Goal: Information Seeking & Learning: Find specific fact

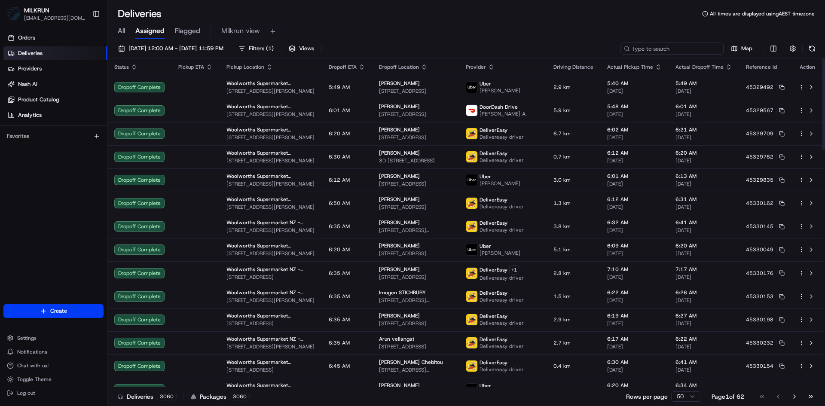
click at [668, 49] on input at bounding box center [671, 49] width 103 height 12
paste input "2590539122"
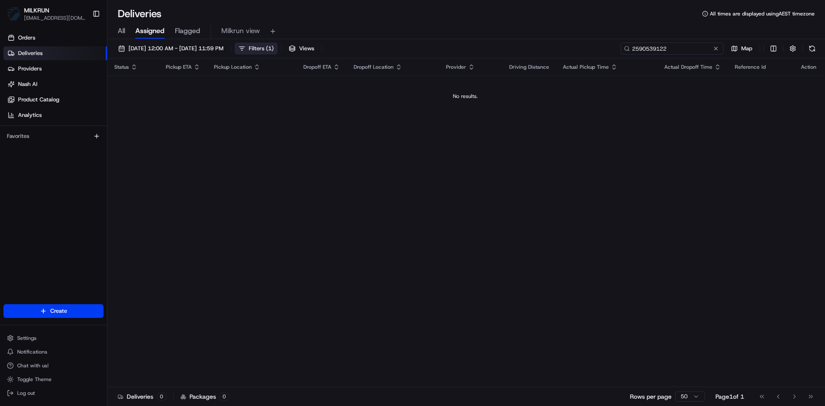
type input "2590539122"
click at [274, 46] on span "Filters ( 1 )" at bounding box center [261, 49] width 25 height 8
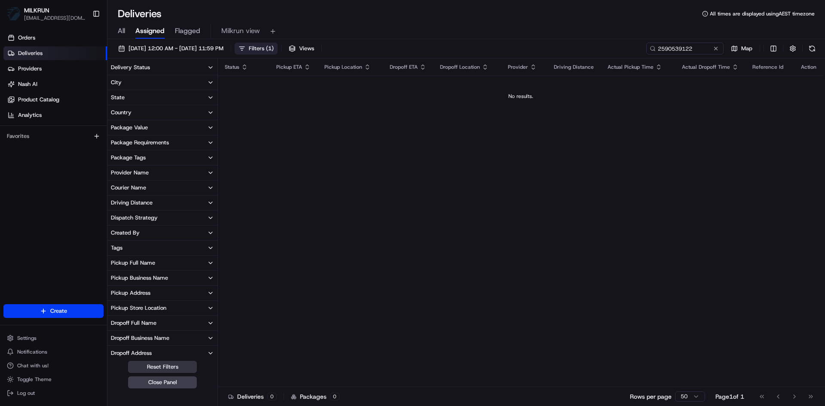
click at [179, 370] on button "Reset Filters" at bounding box center [162, 367] width 69 height 12
click at [28, 233] on div "Orders Deliveries Providers [PERSON_NAME] Product Catalog Analytics Favorites" at bounding box center [53, 168] width 107 height 282
click at [155, 46] on span "[DATE] 12:00 AM - [DATE] 11:59 PM" at bounding box center [175, 49] width 95 height 8
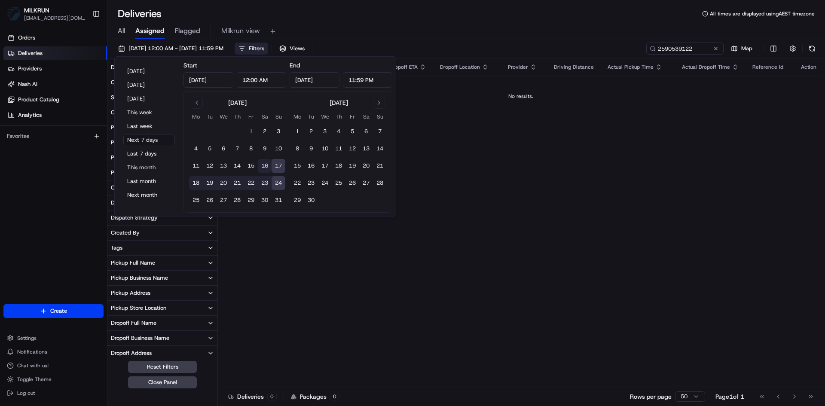
click at [262, 163] on button "16" at bounding box center [265, 166] width 14 height 14
type input "[DATE]"
click at [248, 165] on button "15" at bounding box center [251, 166] width 14 height 14
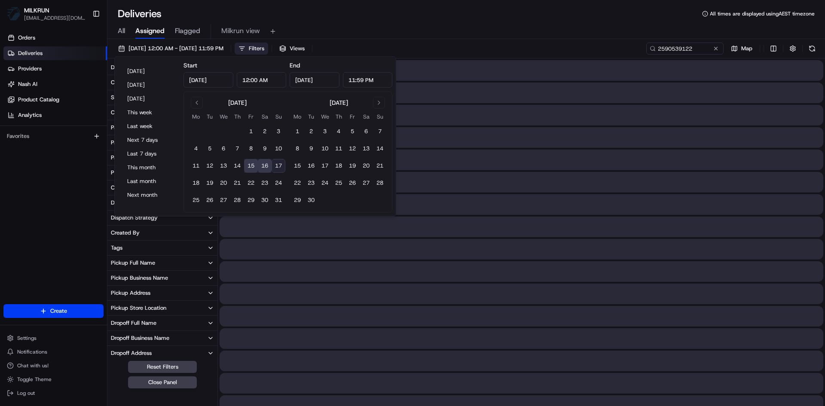
click at [280, 167] on button "17" at bounding box center [278, 166] width 14 height 14
type input "[DATE]"
click at [253, 166] on button "15" at bounding box center [251, 166] width 14 height 14
type input "[DATE]"
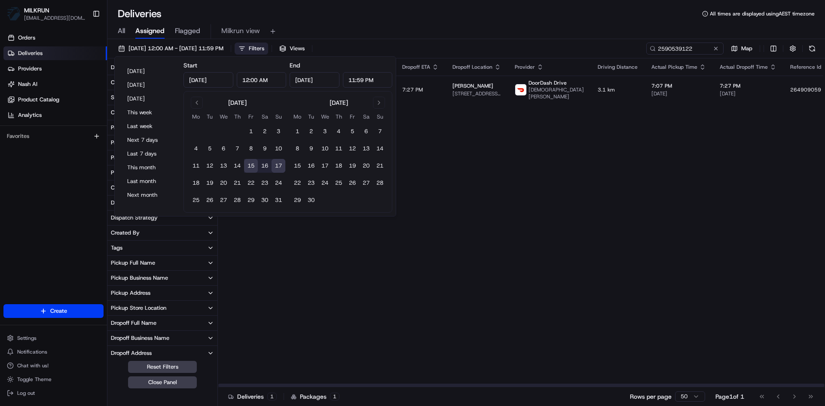
click at [661, 191] on div "Status Pickup ETA Pickup Location Dropoff ETA Dropoff Location Provider Driving…" at bounding box center [544, 222] width 653 height 329
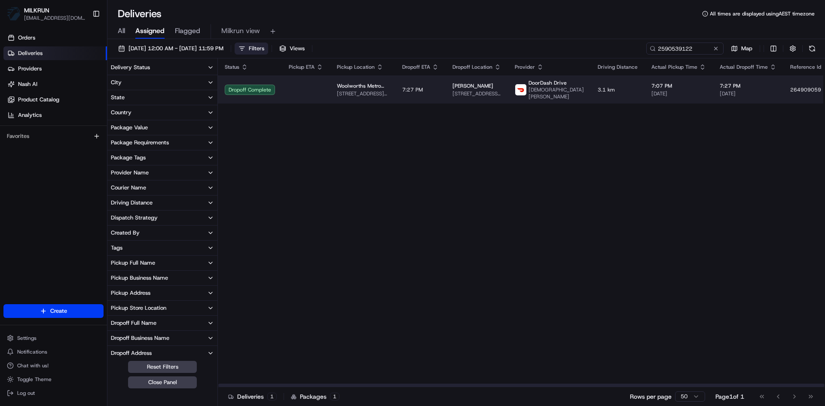
click at [421, 87] on td "7:27 PM" at bounding box center [420, 90] width 50 height 28
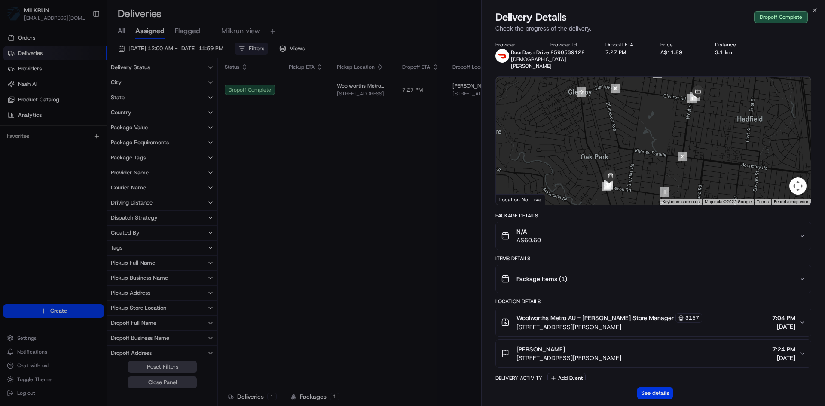
click at [648, 395] on button "See details" at bounding box center [655, 393] width 36 height 12
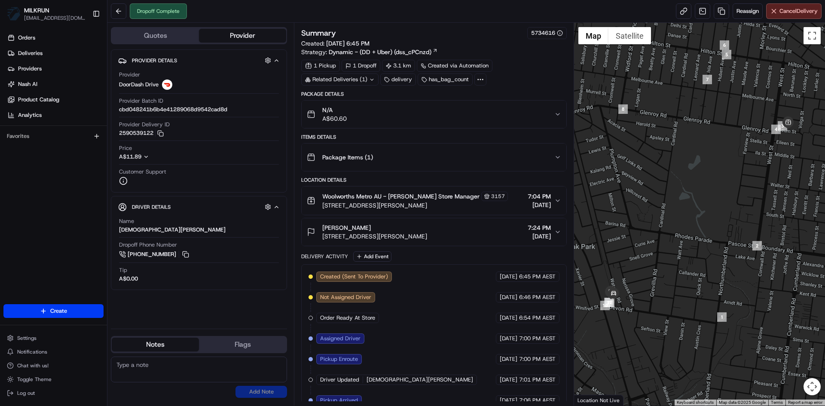
click at [556, 231] on icon "button" at bounding box center [557, 232] width 7 height 7
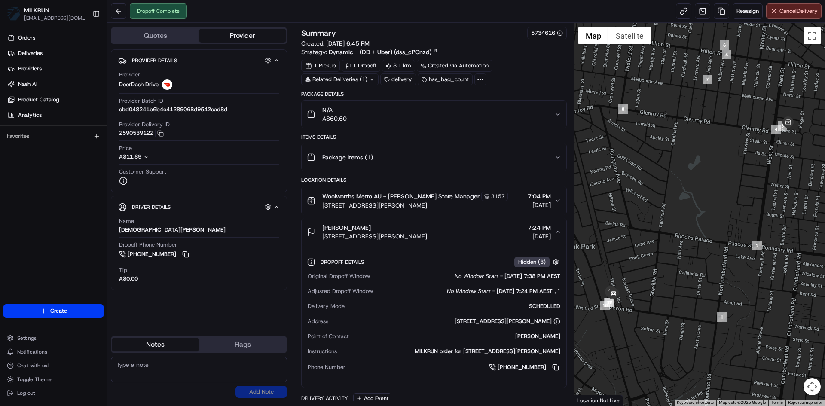
click at [556, 231] on icon "button" at bounding box center [557, 232] width 7 height 7
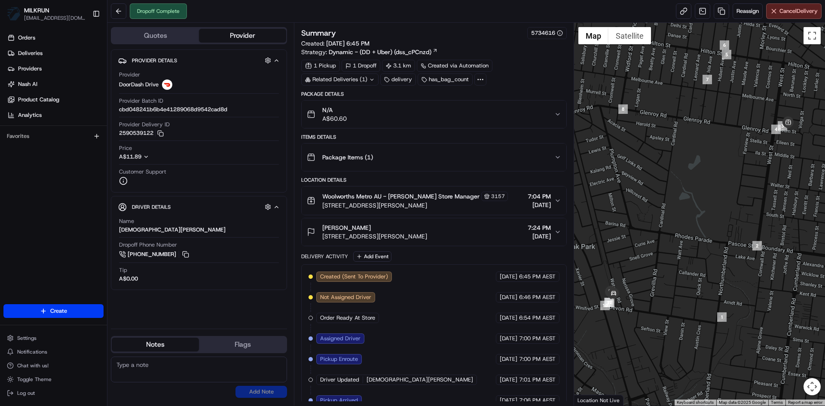
drag, startPoint x: 368, startPoint y: 229, endPoint x: 317, endPoint y: 229, distance: 51.5
click at [317, 229] on div "sharmeen kaur Unit 303/2 Bailey Cres, Oak Park, VIC 3046, AU" at bounding box center [367, 231] width 120 height 17
copy span "[PERSON_NAME]"
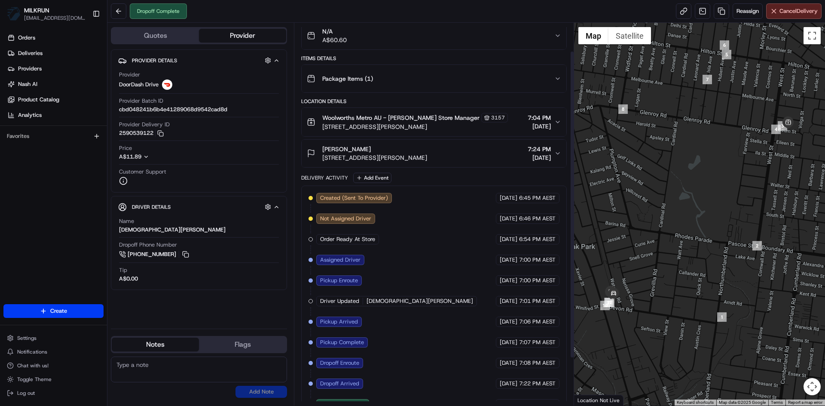
scroll to position [94, 0]
